Goal: Information Seeking & Learning: Understand process/instructions

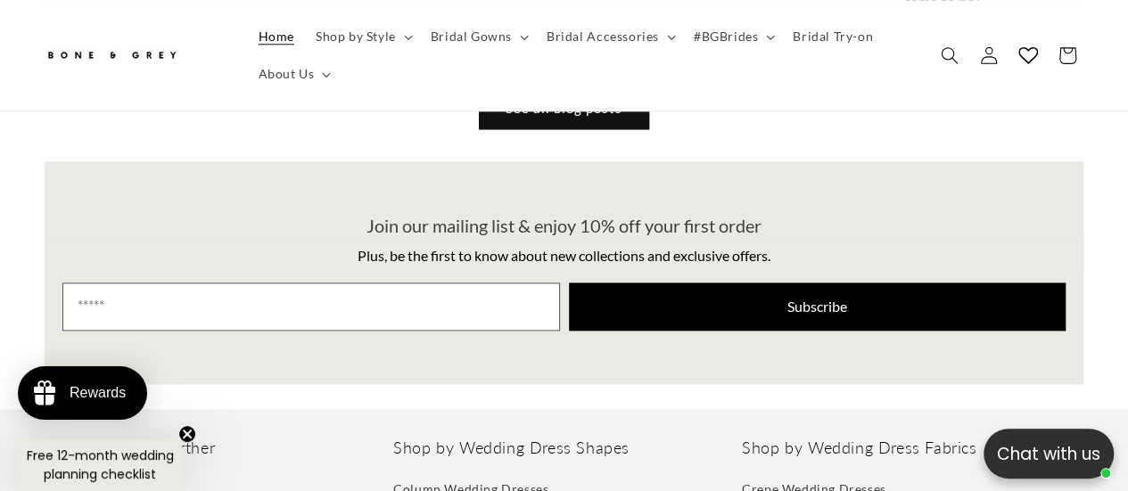
scroll to position [7875, 0]
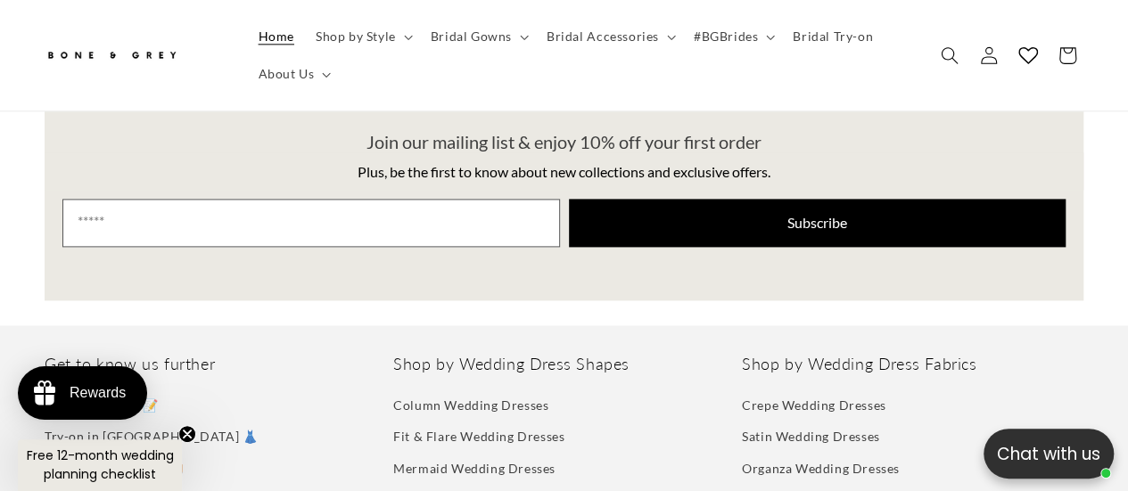
click at [105, 484] on link "Returns & Exchanges 📦" at bounding box center [117, 499] width 145 height 31
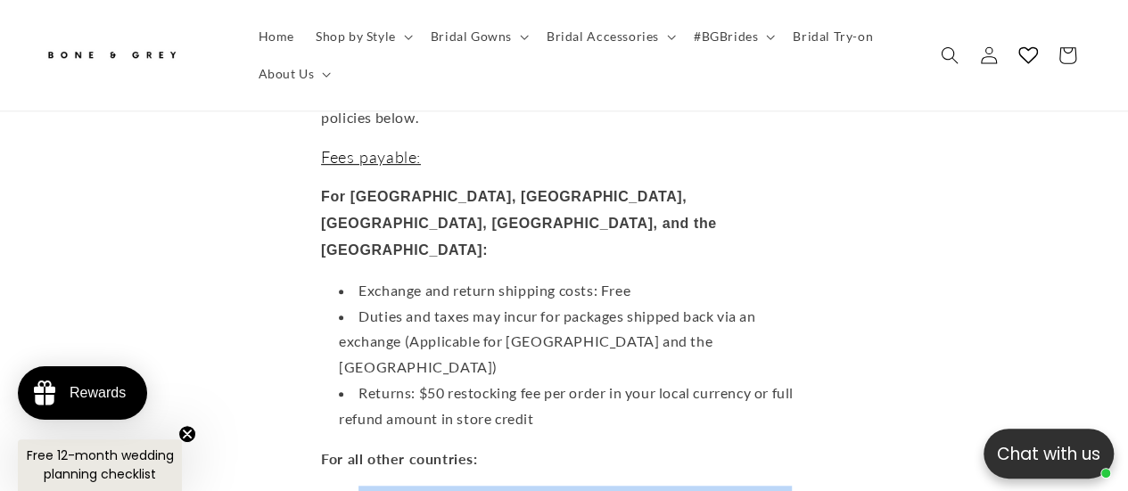
scroll to position [0, 371]
drag, startPoint x: 351, startPoint y: 363, endPoint x: 813, endPoint y: 365, distance: 461.7
click at [807, 486] on li "Duties, taxes, exchange and return shipping costs are not covered" at bounding box center [573, 499] width 468 height 26
copy li "Duties, taxes, exchange and return shipping costs are not covered"
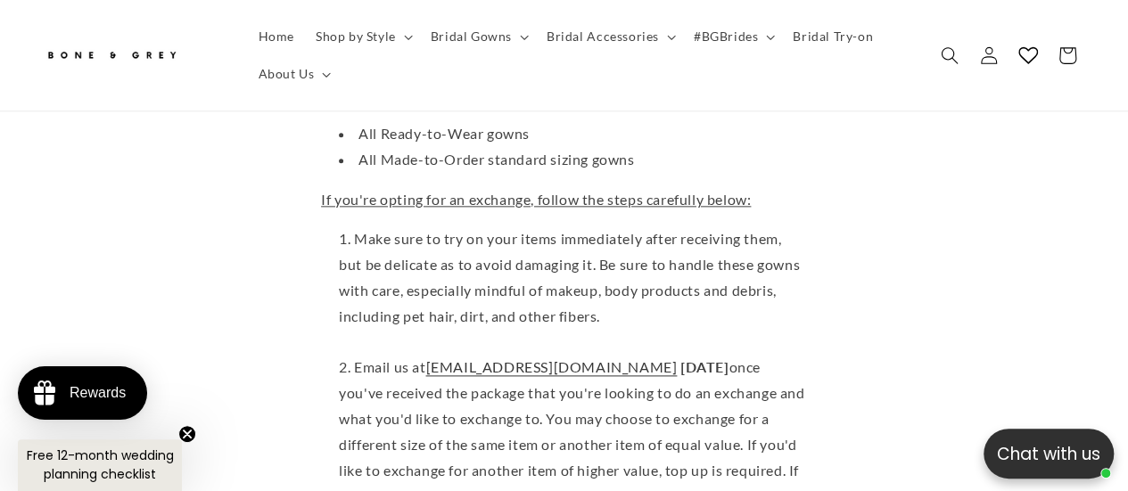
scroll to position [0, 0]
